Goal: Task Accomplishment & Management: Manage account settings

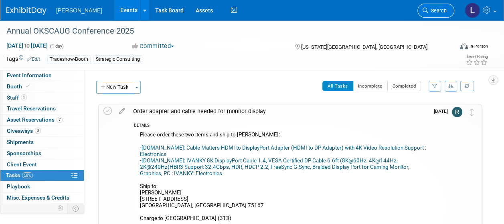
click at [437, 8] on span "Search" at bounding box center [437, 11] width 18 height 6
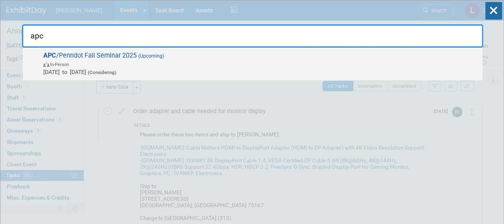
type input "apc"
click at [324, 62] on span "In-Person" at bounding box center [260, 64] width 435 height 8
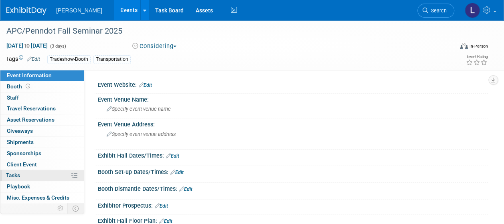
click at [21, 174] on link "0% Tasks 0%" at bounding box center [41, 175] width 83 height 11
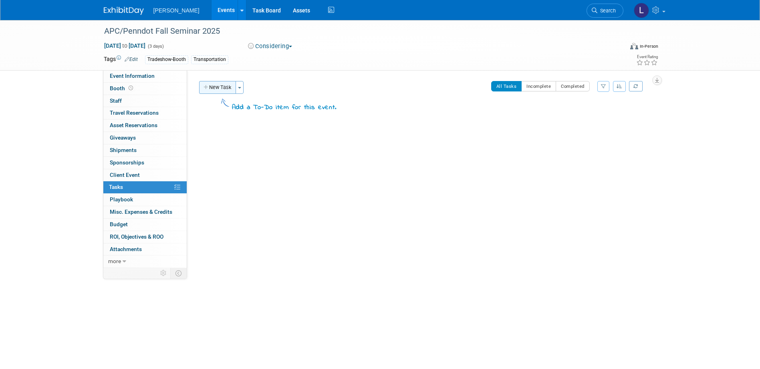
click at [214, 87] on button "New Task" at bounding box center [217, 87] width 37 height 13
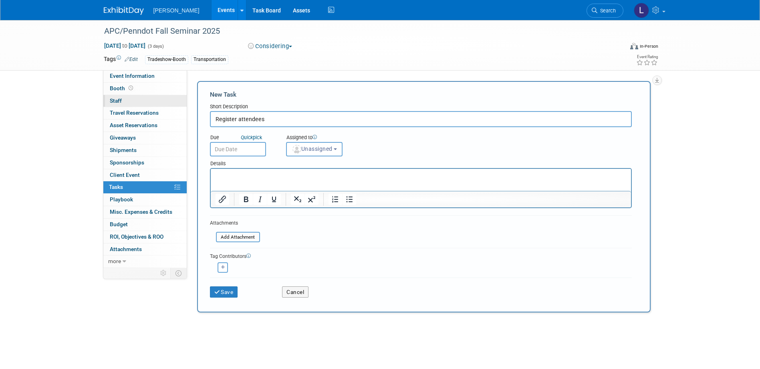
type input "Register attendees"
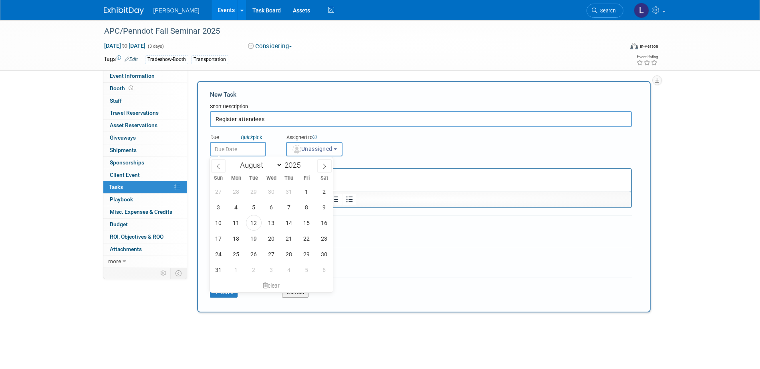
click at [232, 146] on input "text" at bounding box center [238, 149] width 56 height 14
click at [322, 163] on icon at bounding box center [325, 166] width 6 height 6
select select "8"
click at [248, 206] on span "9" at bounding box center [254, 207] width 16 height 16
type input "[DATE]"
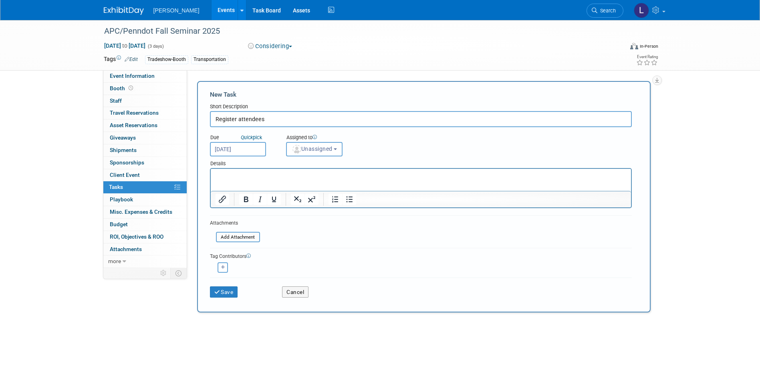
click at [268, 120] on input "Register attendees" at bounding box center [421, 119] width 422 height 16
type input "Register attendees - Registration Opens [DATE]"
click at [231, 173] on p "Rich Text Area. Press ALT-0 for help." at bounding box center [420, 176] width 411 height 8
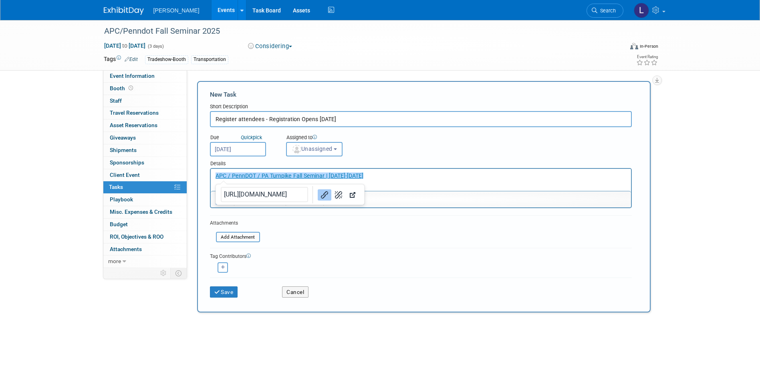
click at [438, 222] on form "New Task Short Description Register attendees - Registration Opens [DATE] Due Q…" at bounding box center [424, 196] width 428 height 213
click at [395, 173] on p "﻿APC / PennDOT / PA Turnpike Fall Seminar | [DATE]-[DATE]" at bounding box center [420, 176] width 411 height 8
click at [424, 175] on p "APC / PennDOT / PA Turnpike Fall Seminar | [DATE]-[DATE]﻿" at bounding box center [420, 176] width 411 height 8
click at [401, 175] on p "APC / PennDOT / PA Turnpike Fall Seminar | [DATE]-[DATE]﻿" at bounding box center [420, 176] width 411 height 8
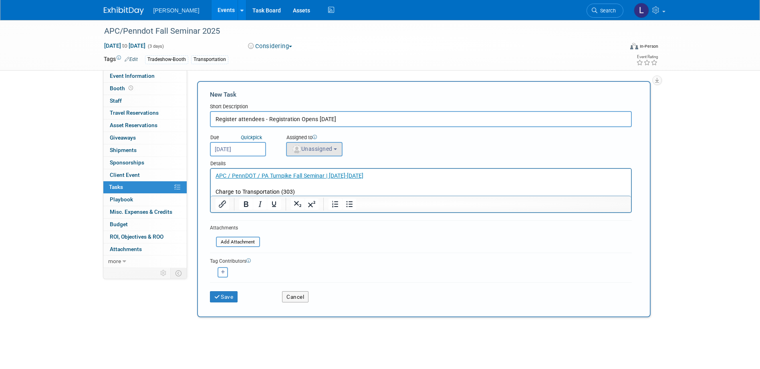
click at [310, 146] on span "Unassigned" at bounding box center [312, 148] width 41 height 6
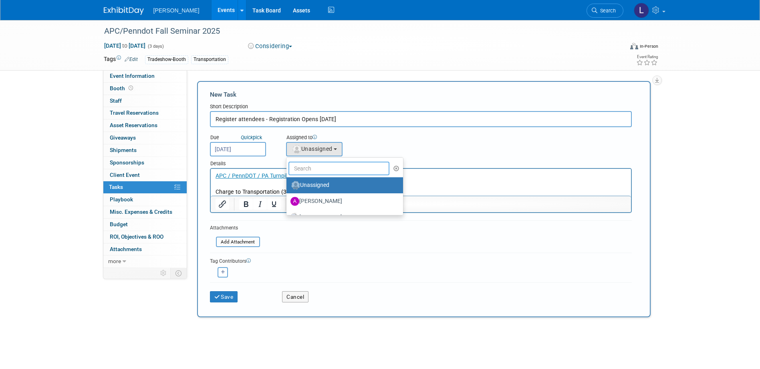
click at [306, 165] on input "text" at bounding box center [338, 168] width 101 height 14
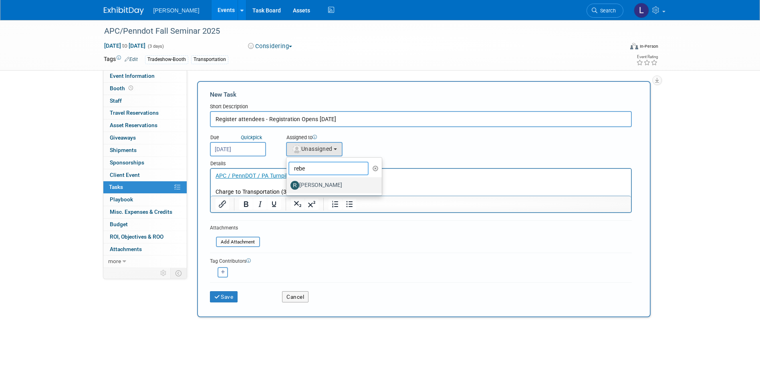
type input "rebe"
click at [310, 189] on label "[PERSON_NAME]" at bounding box center [332, 185] width 84 height 13
click at [288, 187] on input "[PERSON_NAME]" at bounding box center [284, 183] width 5 height 5
select select "844a177d-a181-44ff-a72a-5731d68e4351"
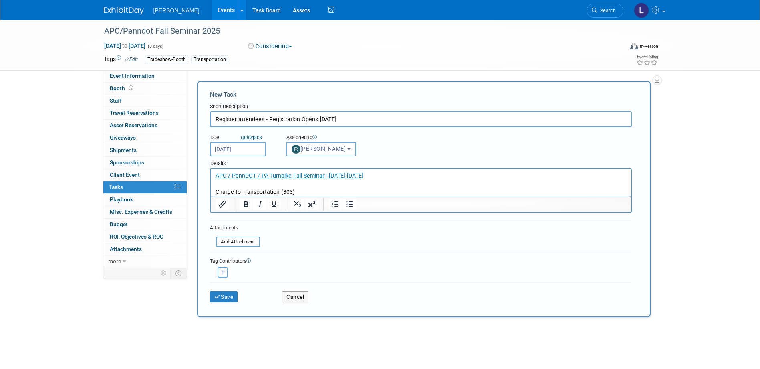
click at [222, 224] on icon "button" at bounding box center [223, 272] width 4 height 4
select select
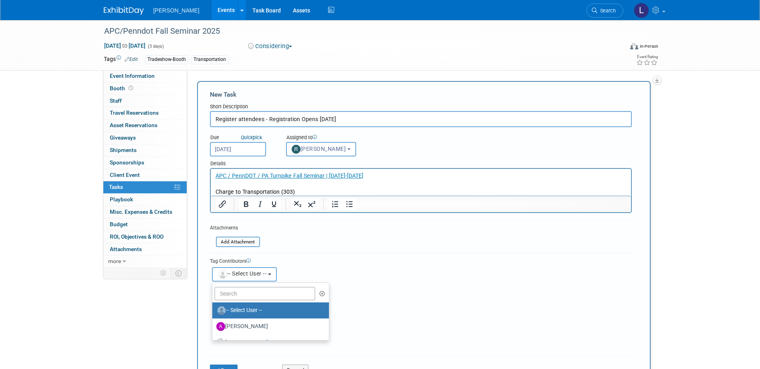
click at [243, 224] on span "-- Select User --" at bounding box center [242, 273] width 49 height 6
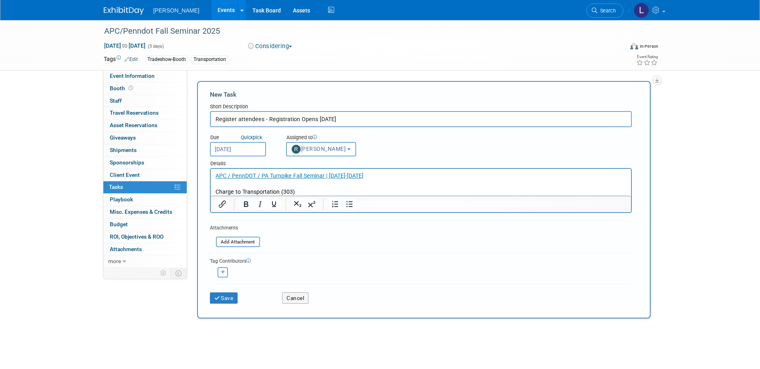
click at [220, 224] on button "button" at bounding box center [223, 272] width 10 height 10
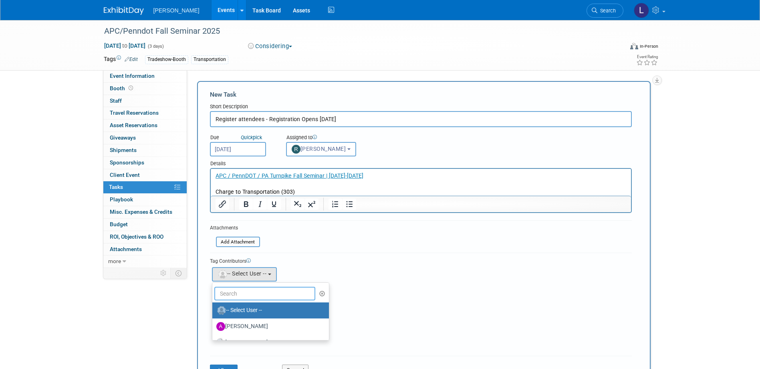
click at [229, 224] on input "text" at bounding box center [264, 293] width 101 height 14
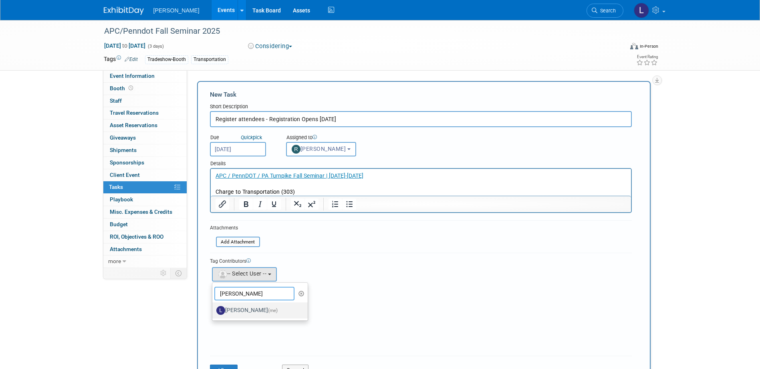
type input "[PERSON_NAME]"
click at [230, 224] on label "[PERSON_NAME] (me)" at bounding box center [258, 310] width 84 height 13
click at [214, 224] on input "[PERSON_NAME] (me)" at bounding box center [210, 308] width 5 height 5
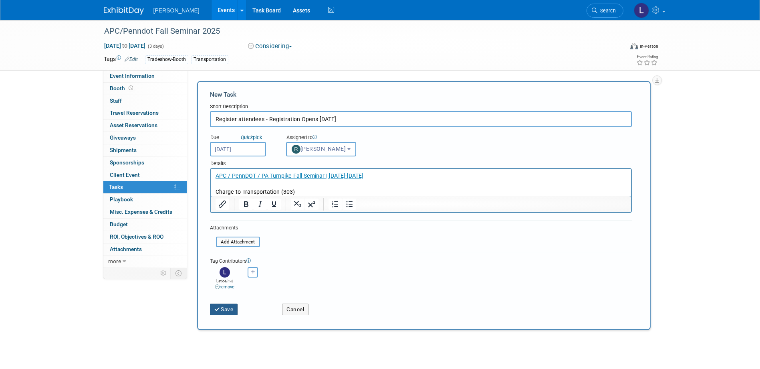
click at [229, 224] on button "Save" at bounding box center [224, 308] width 28 height 11
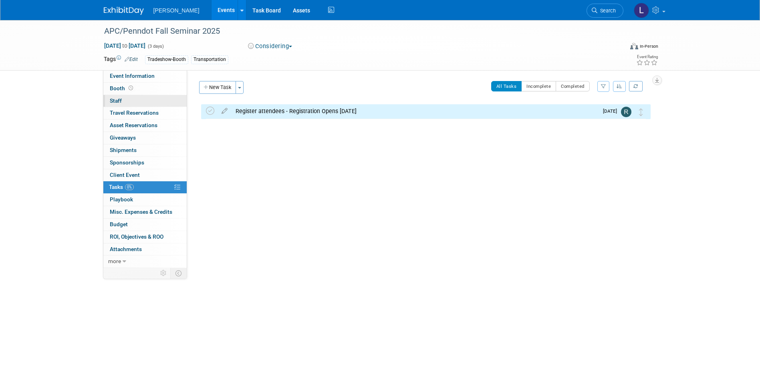
click at [117, 100] on span "Staff 0" at bounding box center [116, 100] width 12 height 6
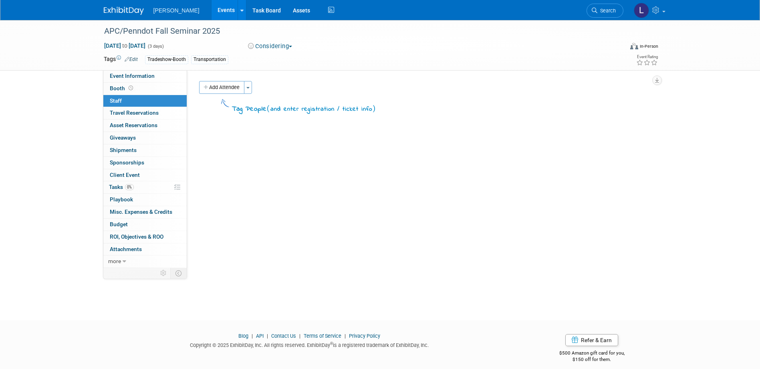
click at [220, 81] on div "Event Website: Edit Event Venue Name: Specify event venue name Event Venue Addr…" at bounding box center [421, 168] width 469 height 197
click at [221, 89] on button "Add Attendee" at bounding box center [221, 87] width 45 height 13
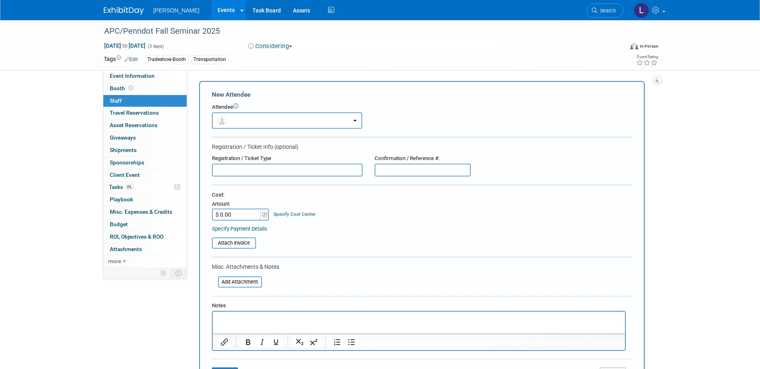
click at [250, 224] on p "Rich Text Area. Press ALT-0 for help." at bounding box center [418, 318] width 403 height 8
click at [416, 164] on input "text" at bounding box center [423, 169] width 96 height 13
click at [373, 224] on p "[PERSON_NAME] - charge to Transportation" at bounding box center [418, 318] width 403 height 8
click at [334, 224] on p "[PERSON_NAME] - charge to Transportation (303)" at bounding box center [418, 318] width 403 height 8
drag, startPoint x: 293, startPoint y: 320, endPoint x: 248, endPoint y: 321, distance: 45.3
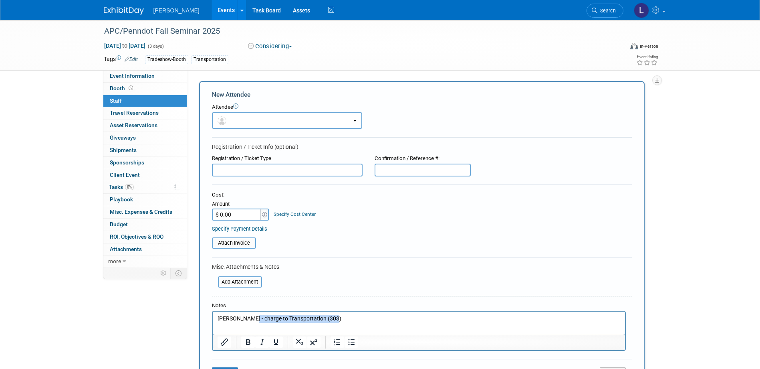
click at [248, 224] on p "[PERSON_NAME] - charge to Transportation (303)" at bounding box center [418, 318] width 403 height 8
copy p "- charge to Transportation (303)"
click at [245, 173] on input "text" at bounding box center [287, 169] width 151 height 13
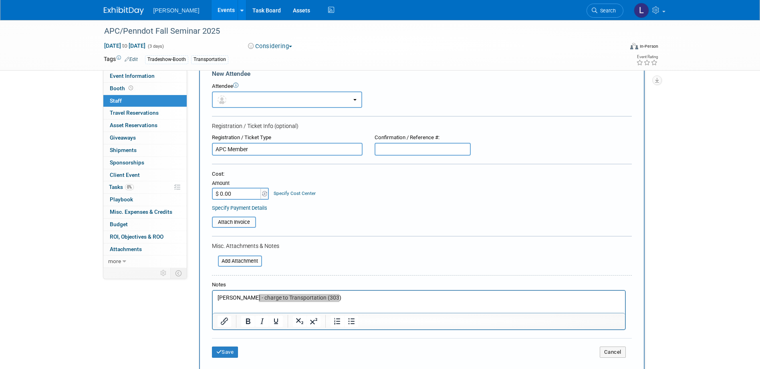
scroll to position [40, 0]
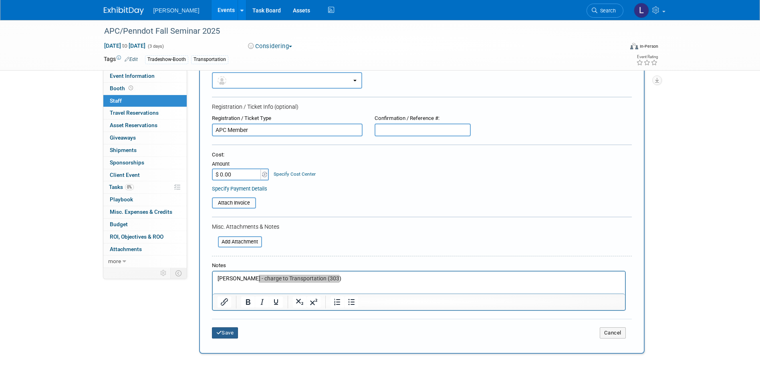
type input "APC Member"
click at [221, 224] on icon "submit" at bounding box center [219, 332] width 6 height 5
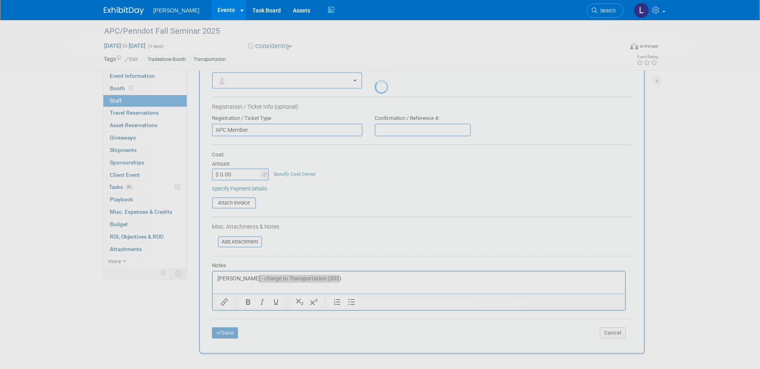
scroll to position [8, 0]
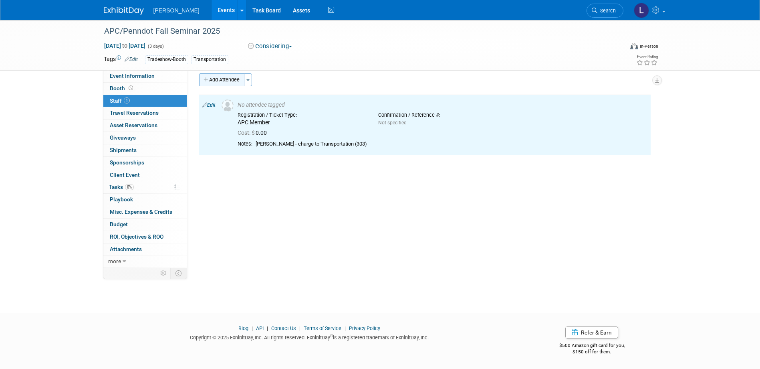
click at [226, 78] on button "Add Attendee" at bounding box center [221, 79] width 45 height 13
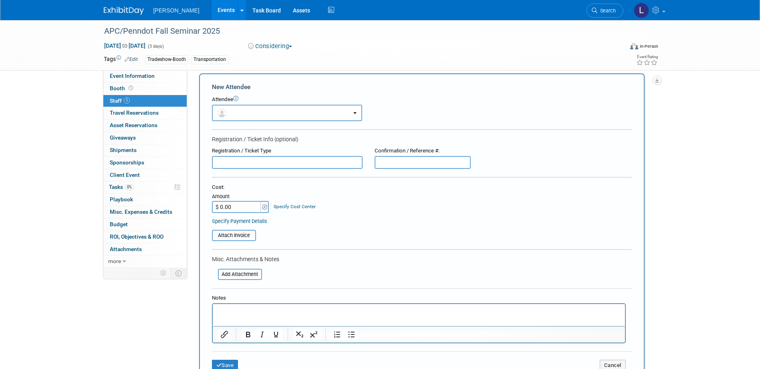
scroll to position [0, 0]
click at [260, 224] on p "Rich Text Area. Press ALT-0 for help." at bounding box center [418, 311] width 403 height 8
drag, startPoint x: 254, startPoint y: 313, endPoint x: 257, endPoint y: 309, distance: 4.8
click at [254, 224] on p "[PERSON_NAME]- charge to Transportation (303)" at bounding box center [418, 311] width 403 height 8
click at [229, 162] on input "text" at bounding box center [287, 162] width 151 height 13
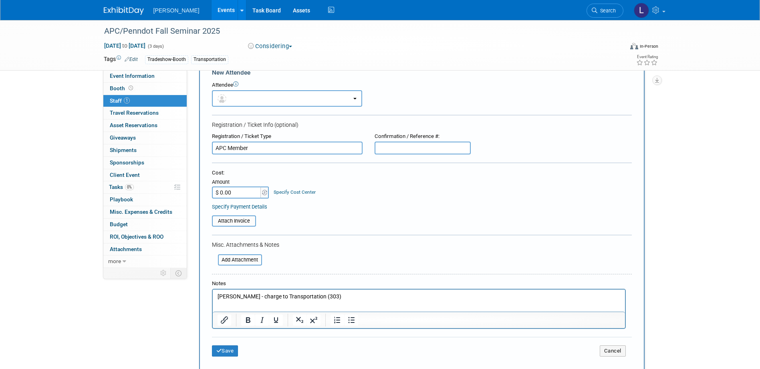
scroll to position [48, 0]
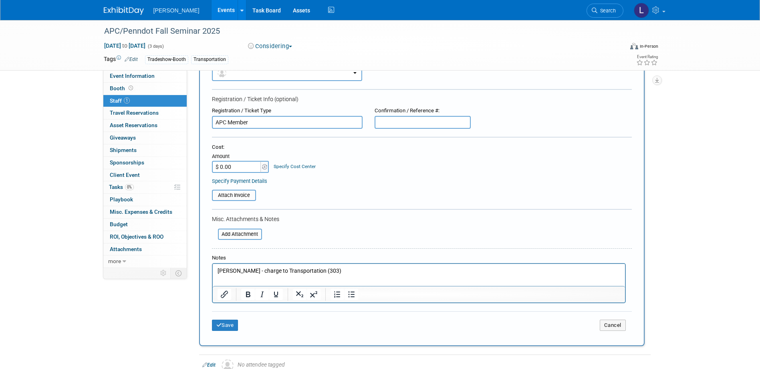
type input "APC Member"
drag, startPoint x: 346, startPoint y: 275, endPoint x: 348, endPoint y: 270, distance: 5.0
click at [347, 224] on html "[PERSON_NAME] - charge to Transportation (303)" at bounding box center [418, 269] width 412 height 11
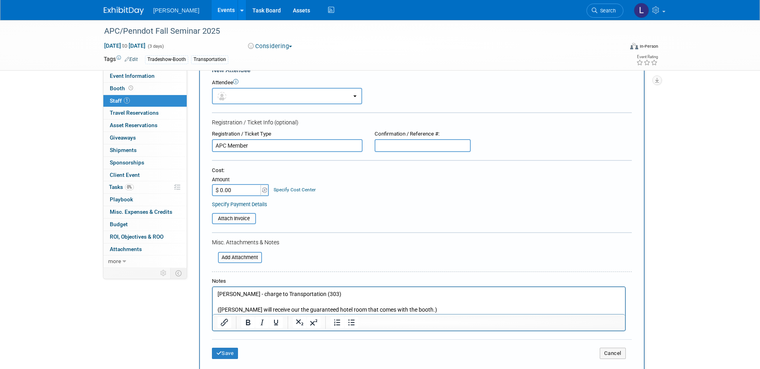
scroll to position [80, 0]
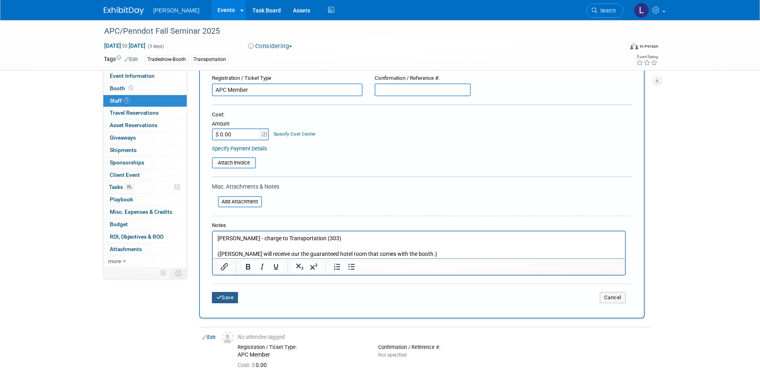
click at [226, 224] on button "Save" at bounding box center [225, 297] width 26 height 11
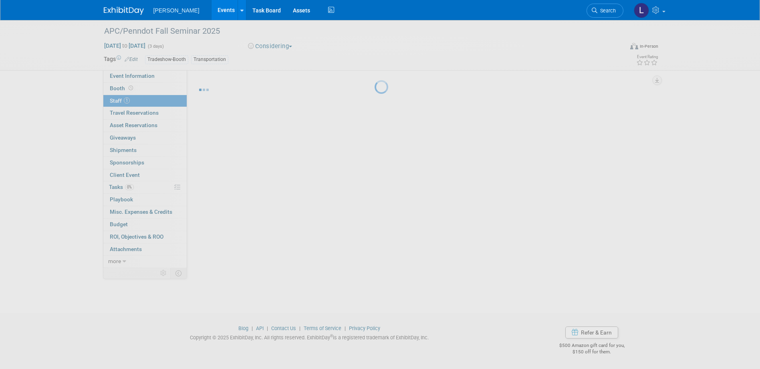
scroll to position [8, 0]
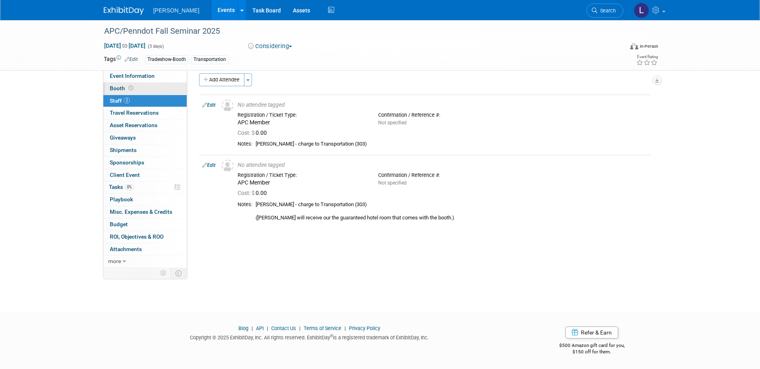
click at [121, 85] on link "Booth" at bounding box center [144, 89] width 83 height 12
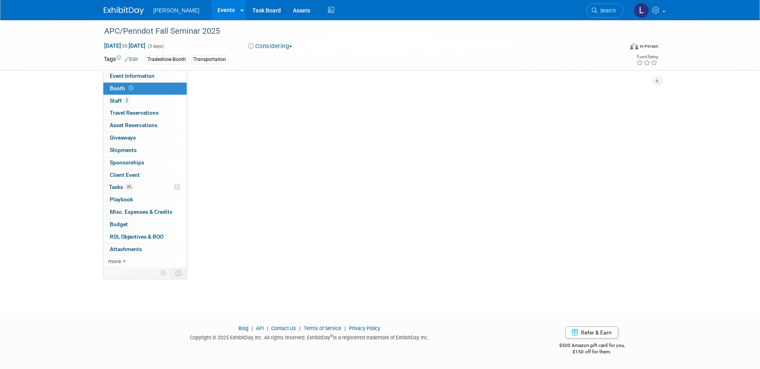
scroll to position [0, 0]
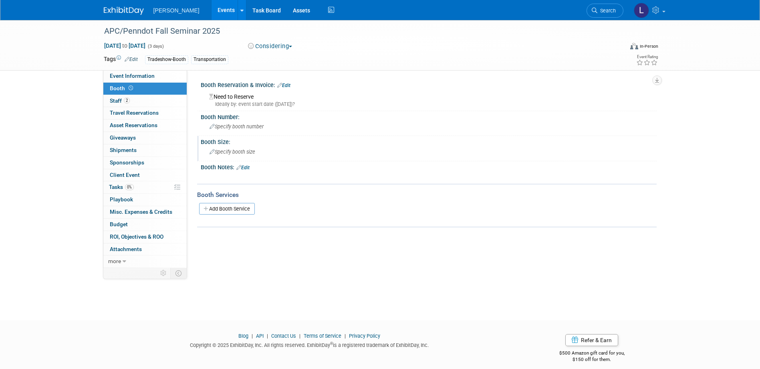
click at [241, 151] on span "Specify booth size" at bounding box center [232, 152] width 46 height 6
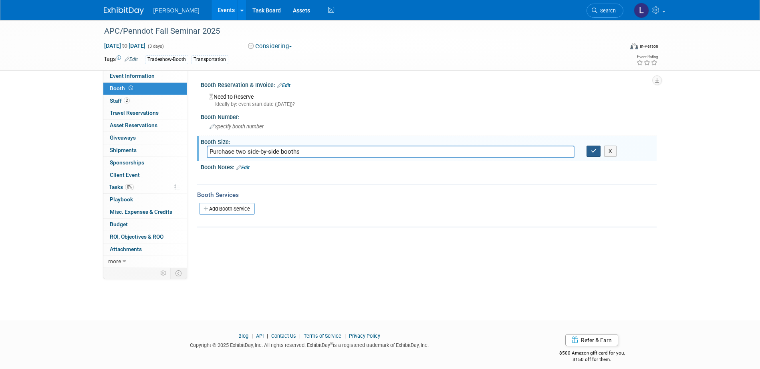
type input "Purchase two side-by-side booths"
click at [503, 149] on button "button" at bounding box center [593, 150] width 14 height 11
